Goal: Find specific page/section: Find specific page/section

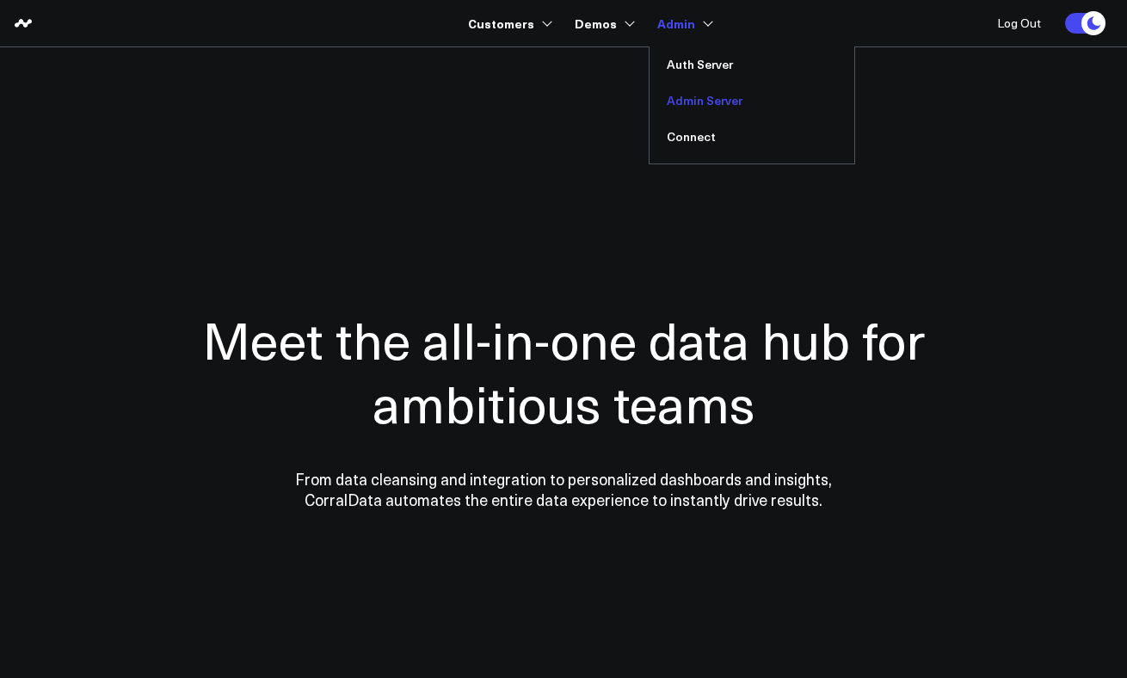
click at [704, 97] on link "Admin Server" at bounding box center [752, 101] width 205 height 36
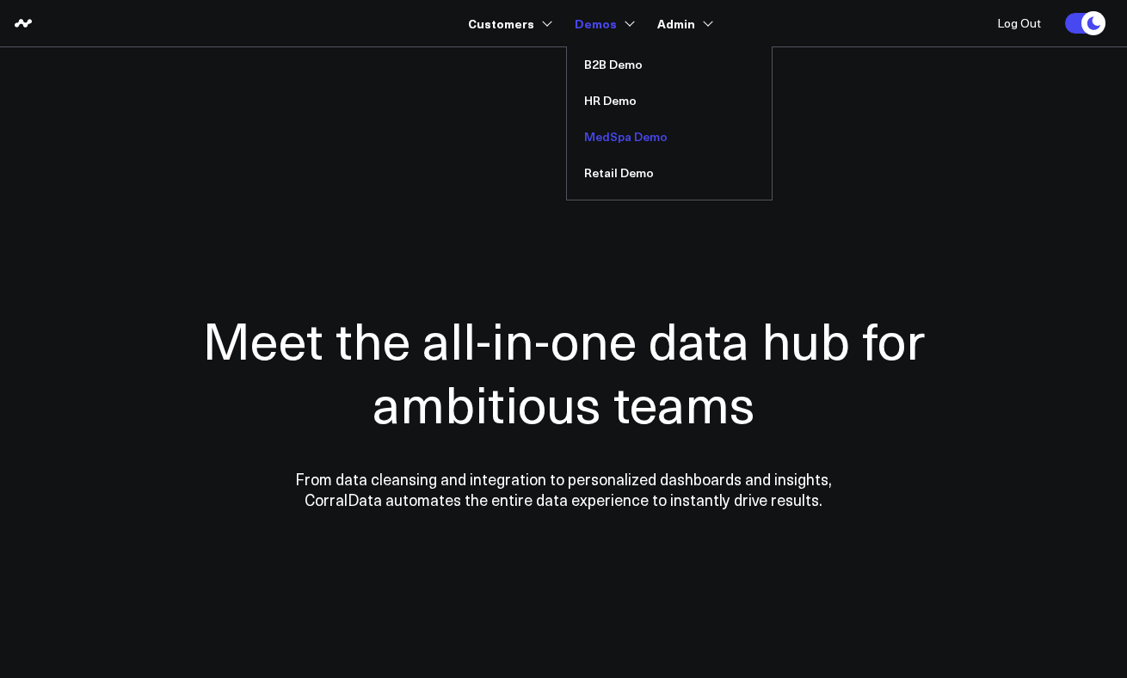
click at [616, 136] on link "MedSpa Demo" at bounding box center [669, 137] width 205 height 36
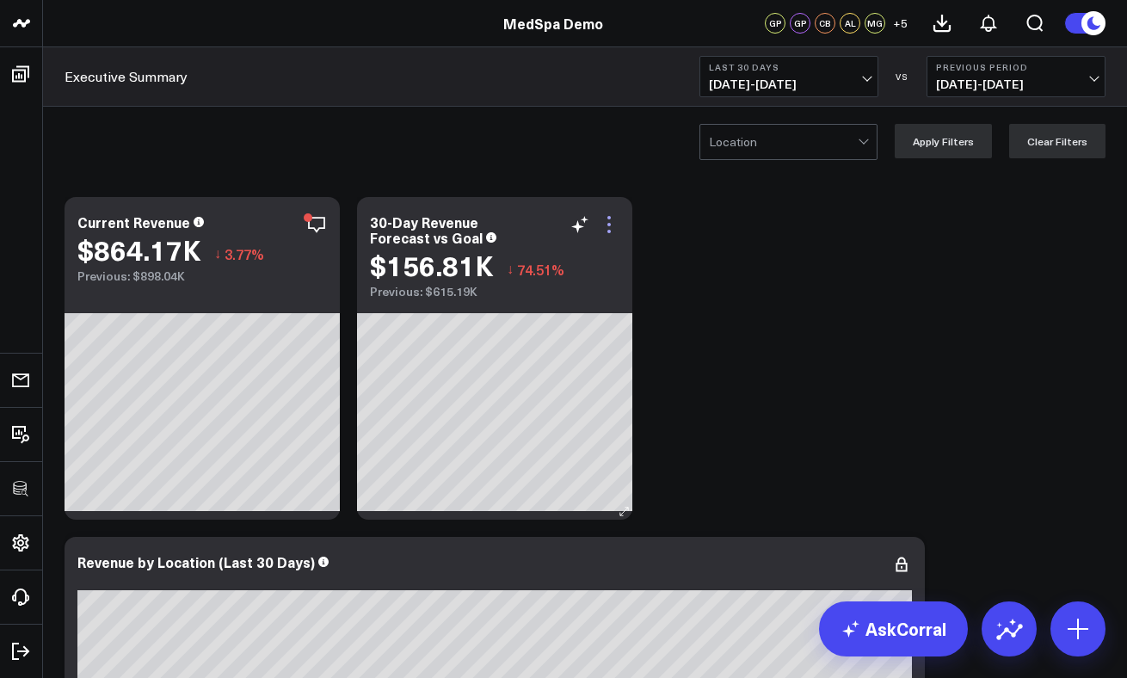
click at [613, 225] on icon at bounding box center [609, 224] width 21 height 21
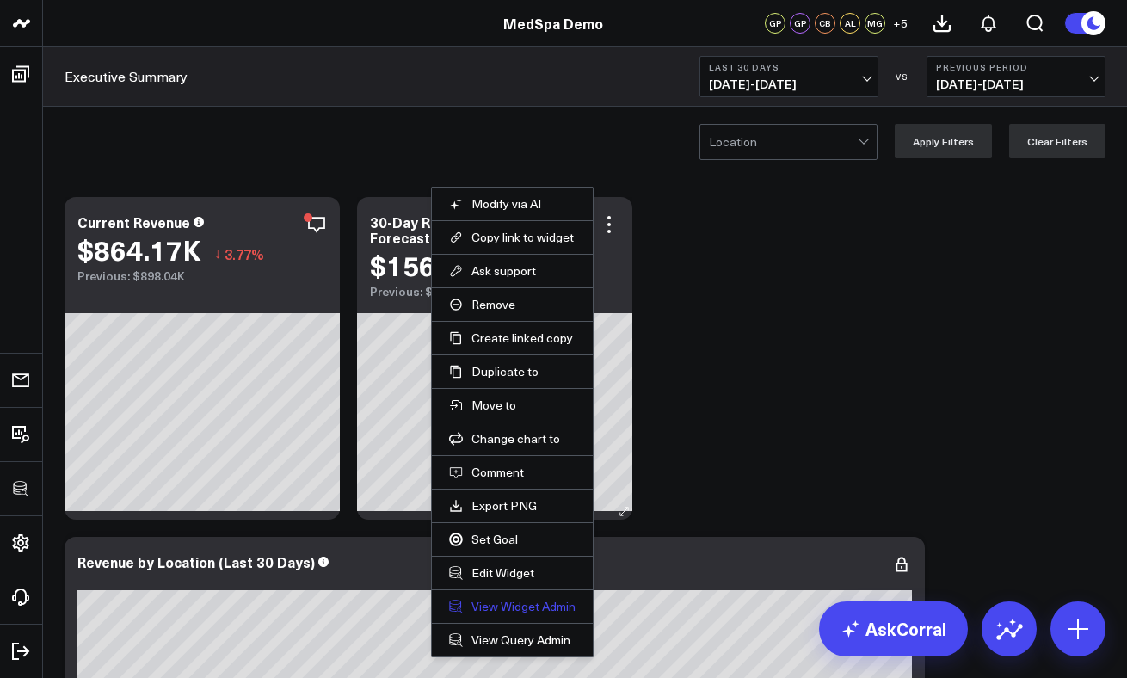
click at [524, 608] on link "View Widget Admin" at bounding box center [512, 606] width 126 height 15
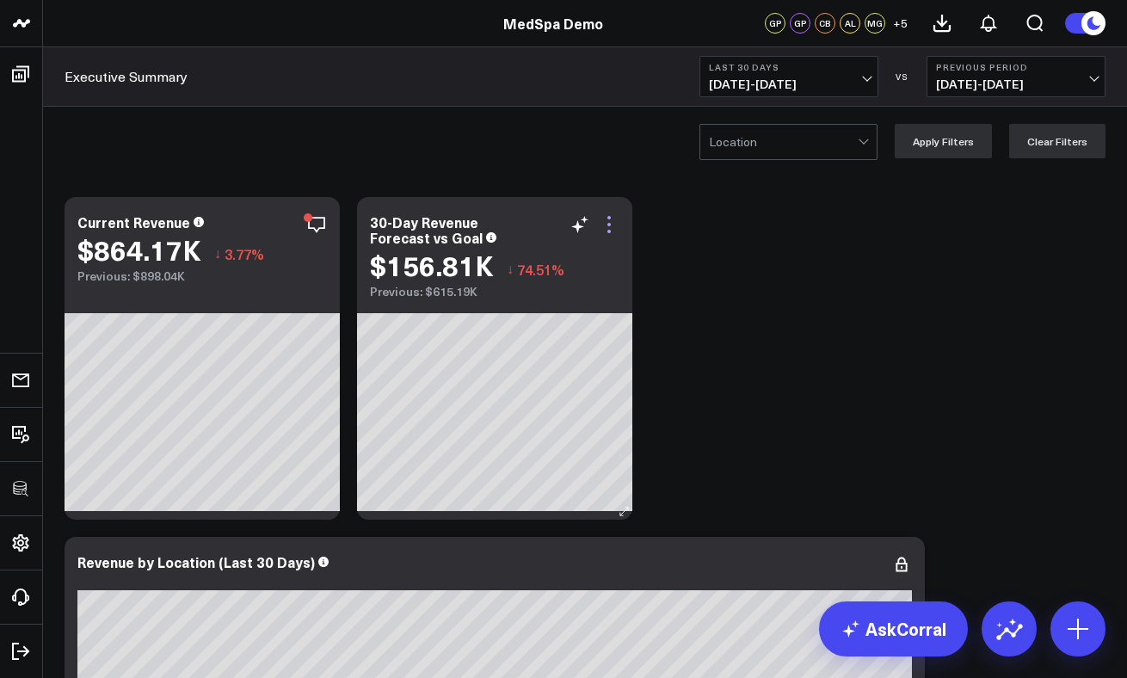
click at [612, 222] on icon at bounding box center [609, 224] width 21 height 21
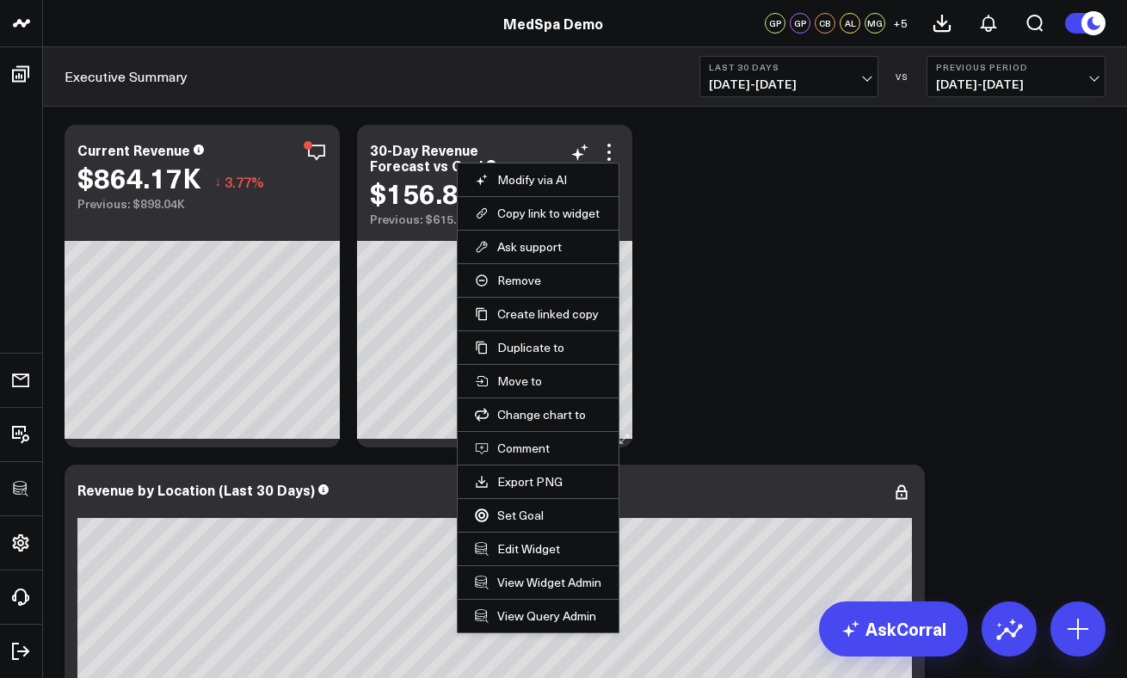
scroll to position [83, 0]
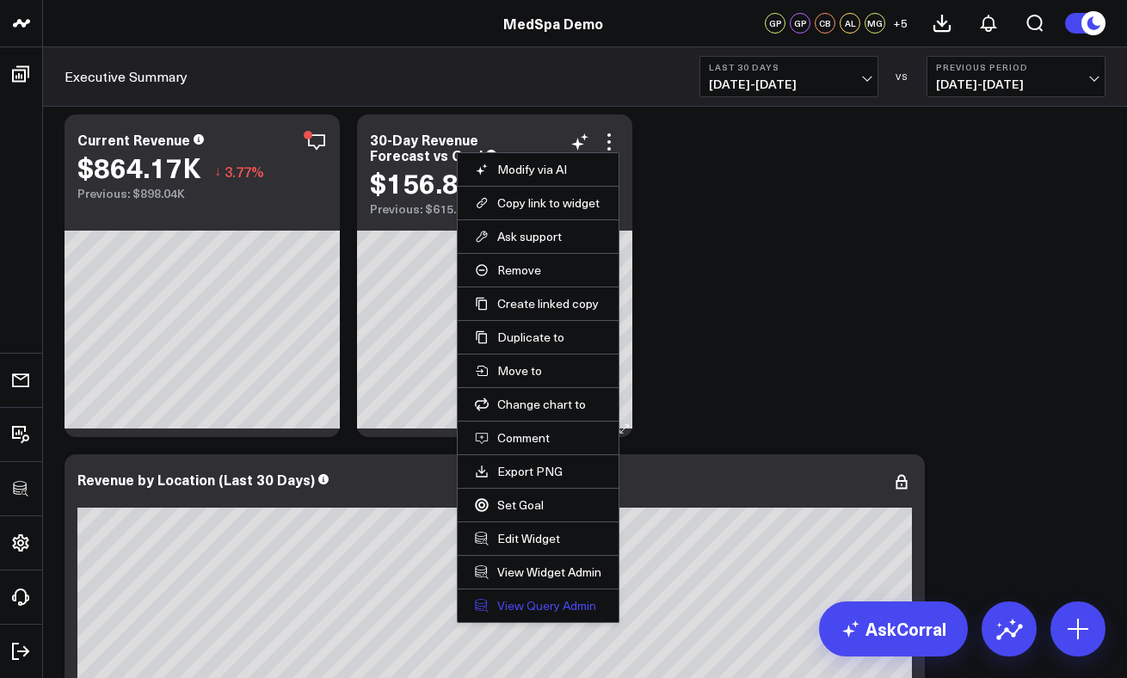
click at [540, 602] on link "View Query Admin" at bounding box center [538, 605] width 126 height 15
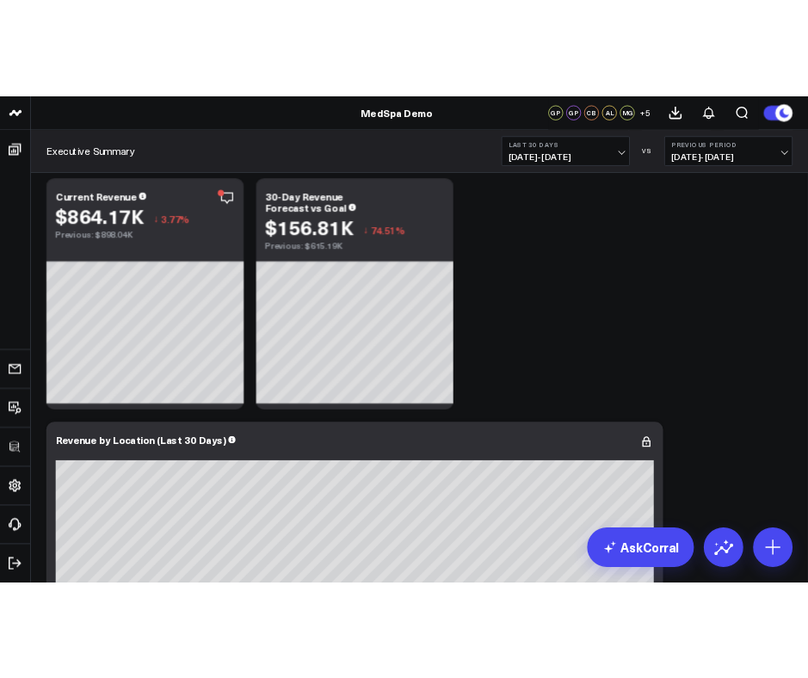
scroll to position [0, 0]
